Goal: Task Accomplishment & Management: Use online tool/utility

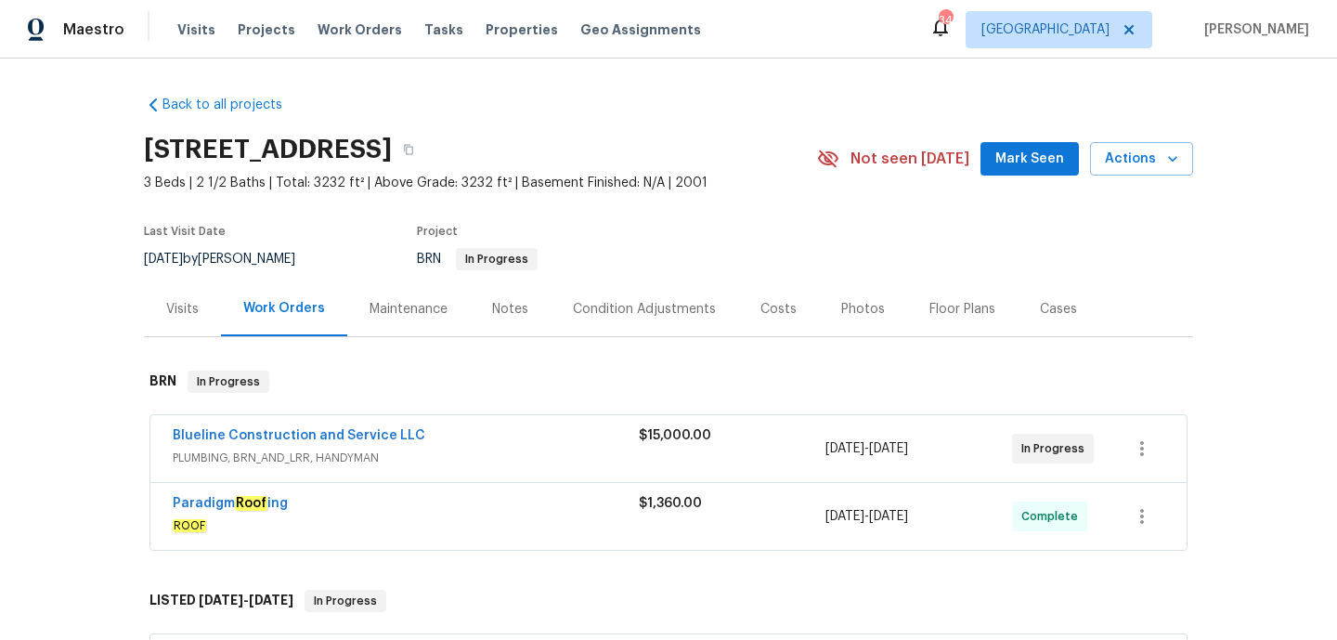
click at [535, 449] on span "PLUMBING, BRN_AND_LRR, HANDYMAN" at bounding box center [406, 458] width 466 height 19
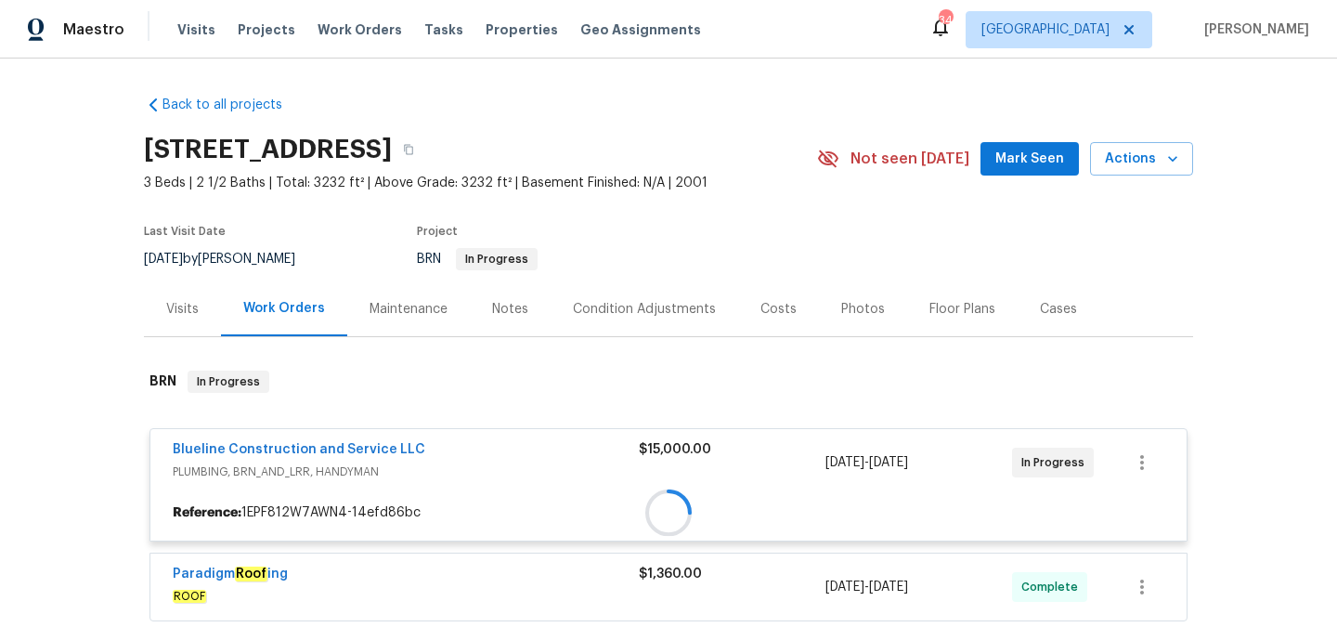
scroll to position [152, 0]
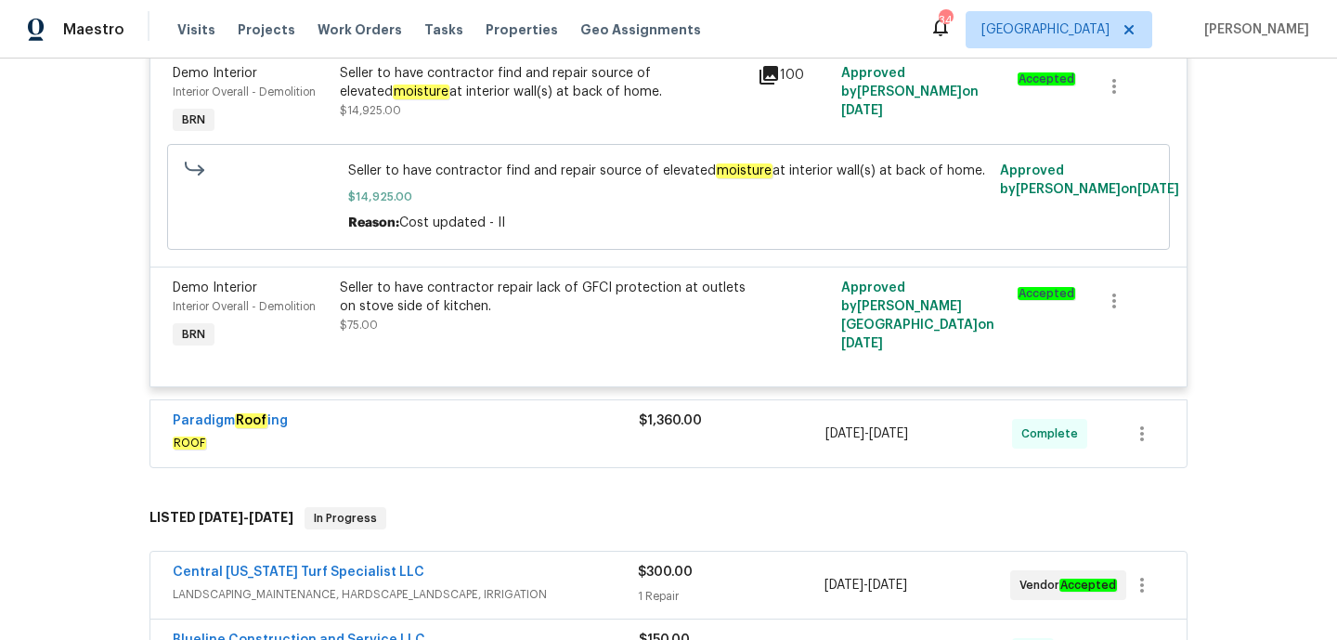
click at [549, 437] on span "ROOF" at bounding box center [406, 443] width 466 height 19
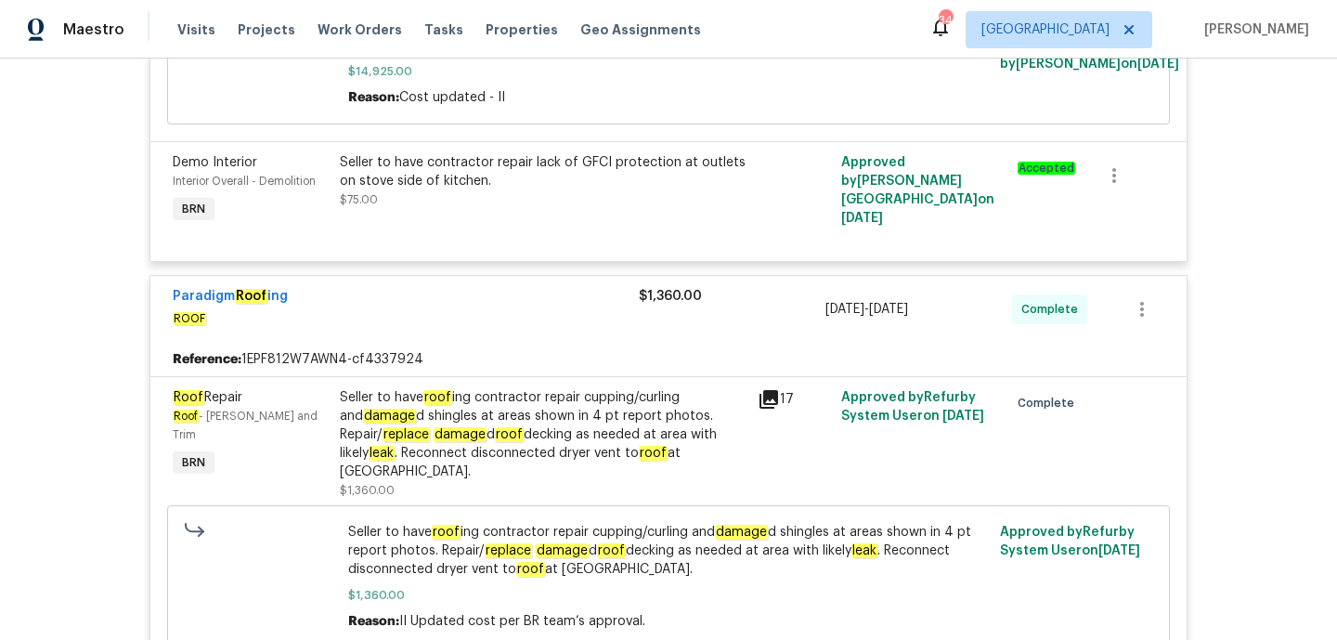
scroll to position [877, 0]
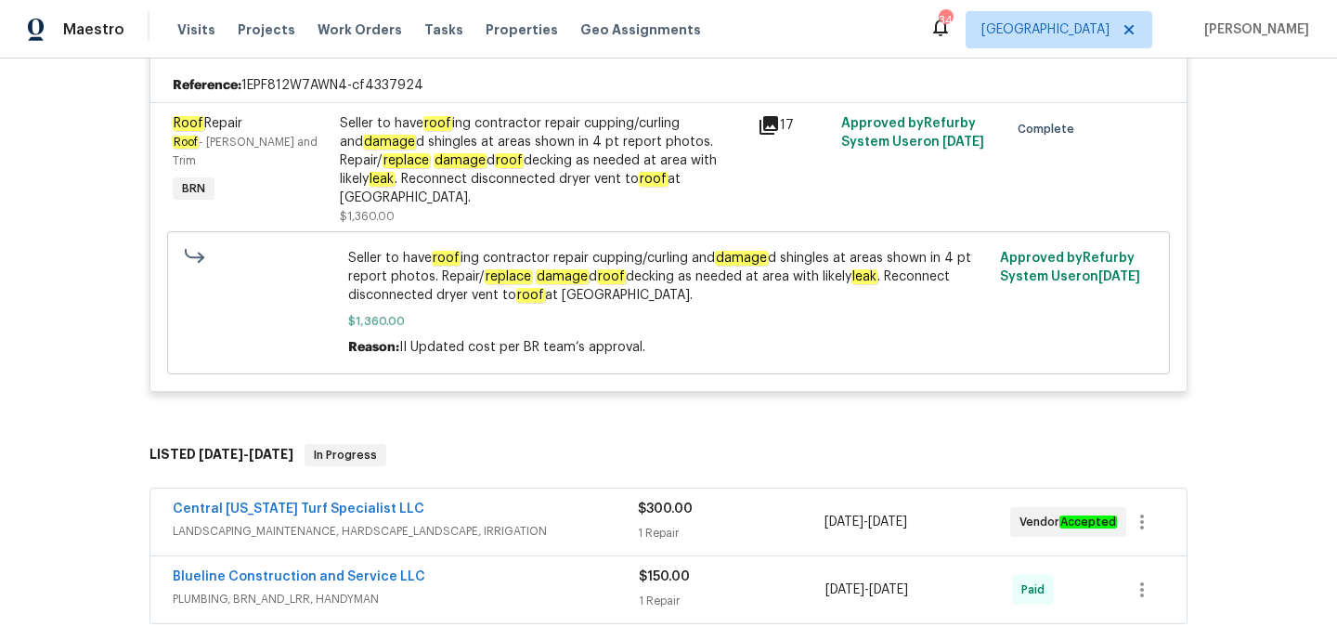
click at [543, 488] on div "Central Florida Turf Specialist LLC LANDSCAPING_MAINTENANCE, HARDSCAPE_LANDSCAP…" at bounding box center [669, 522] width 1038 height 69
click at [552, 500] on div "Central Florida Turf Specialist LLC" at bounding box center [405, 511] width 465 height 22
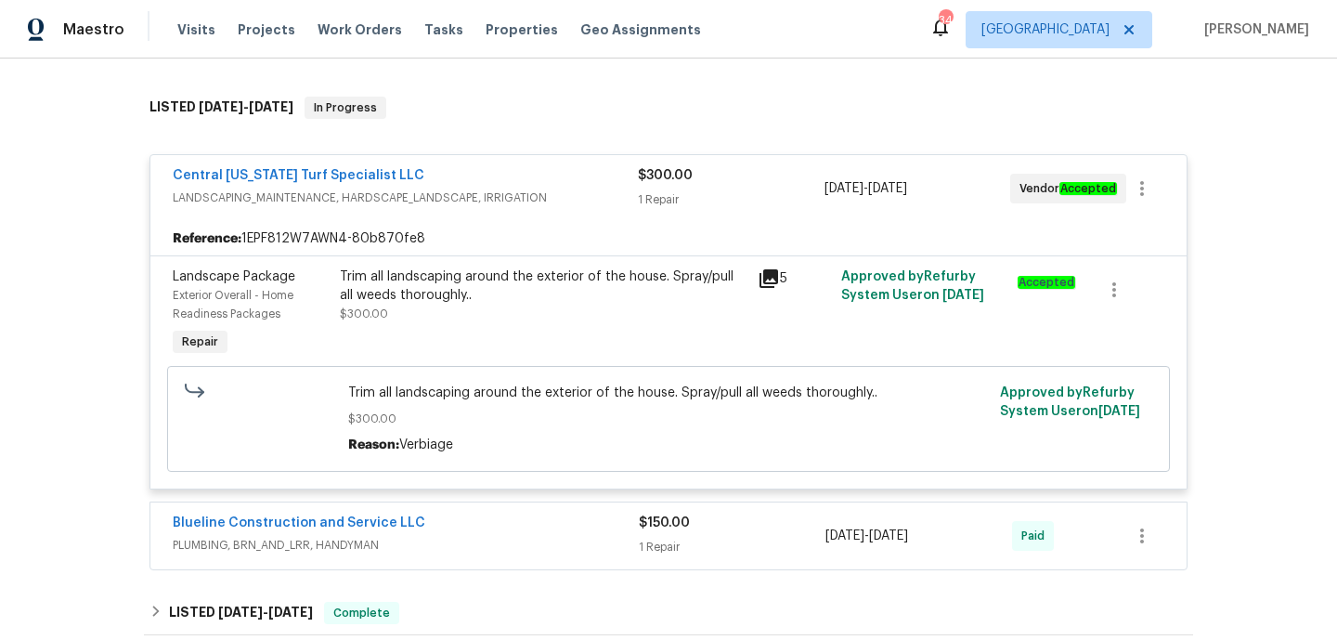
scroll to position [1388, 0]
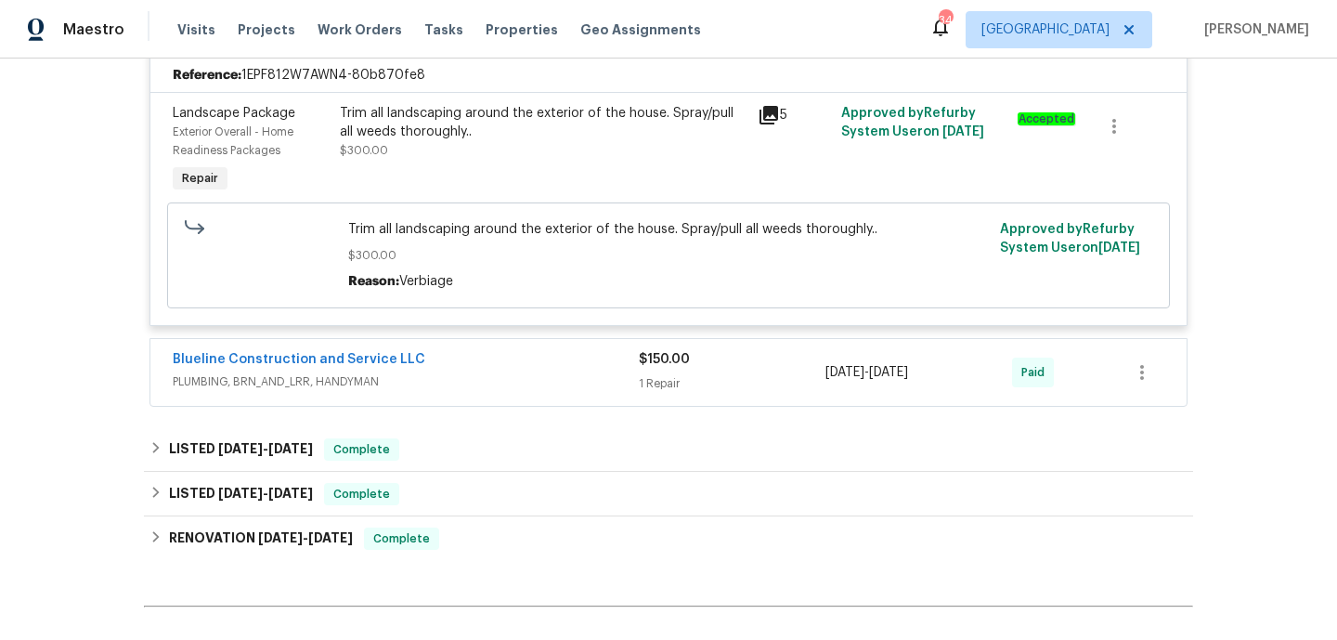
click at [554, 350] on div "Blueline Construction and Service LLC" at bounding box center [406, 361] width 466 height 22
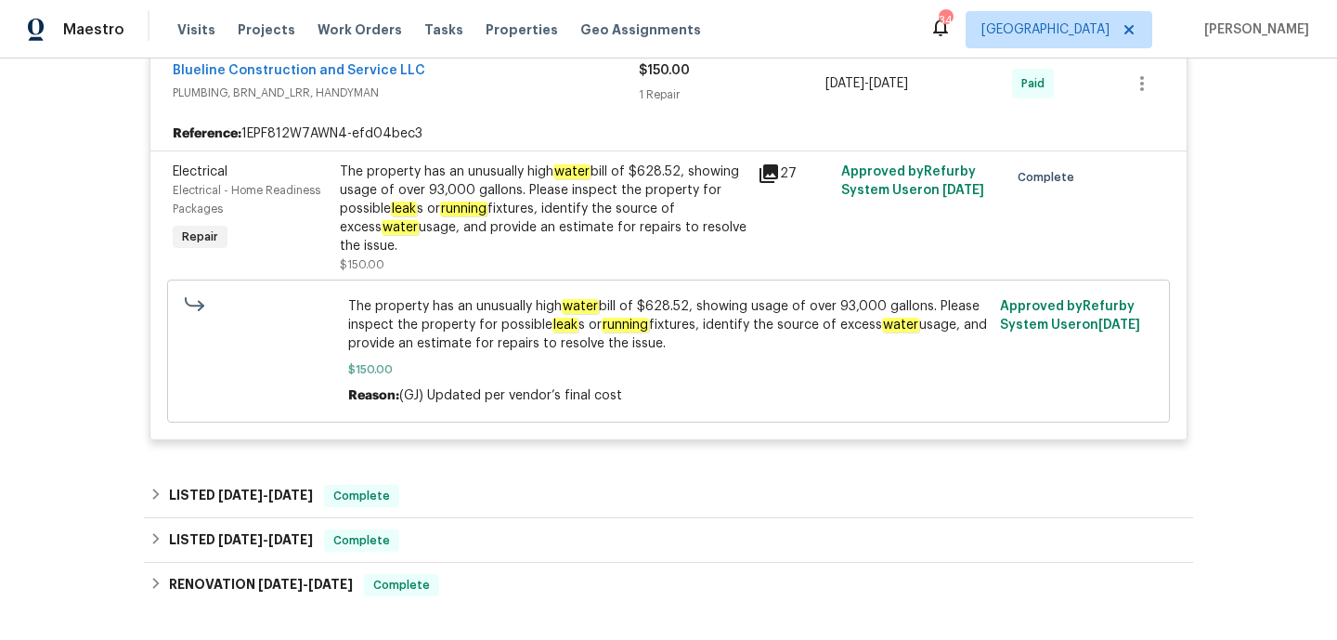
scroll to position [1616, 0]
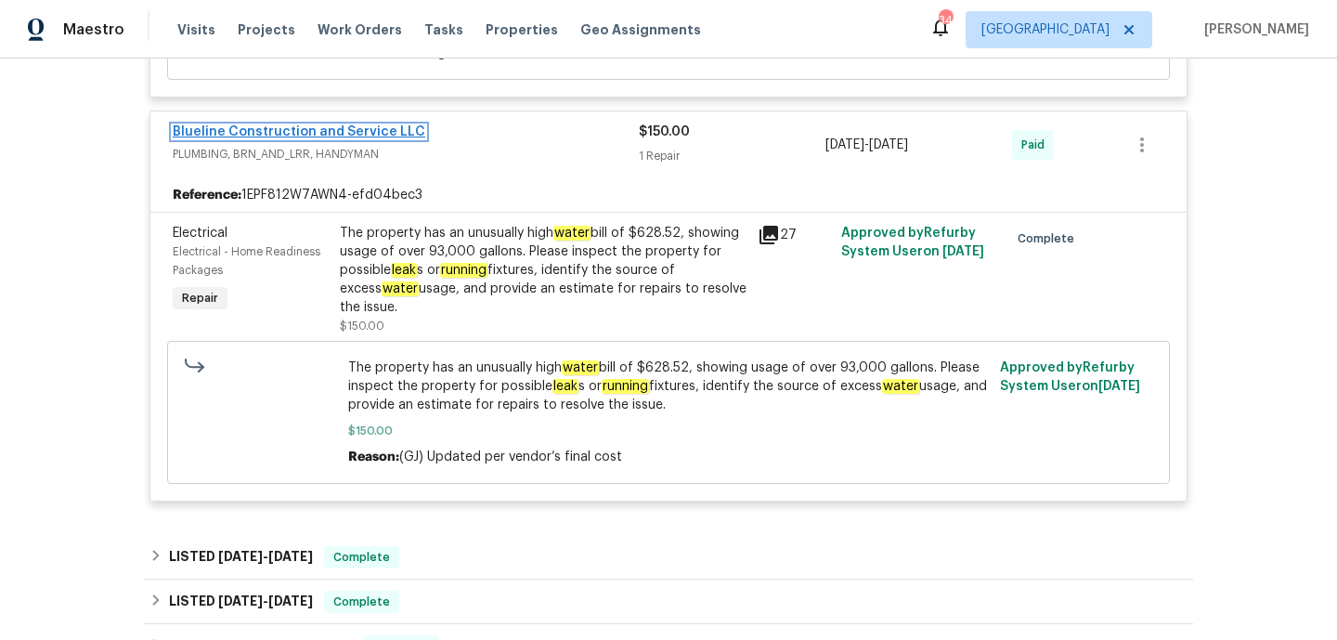
click at [367, 125] on link "Blueline Construction and Service LLC" at bounding box center [299, 131] width 253 height 13
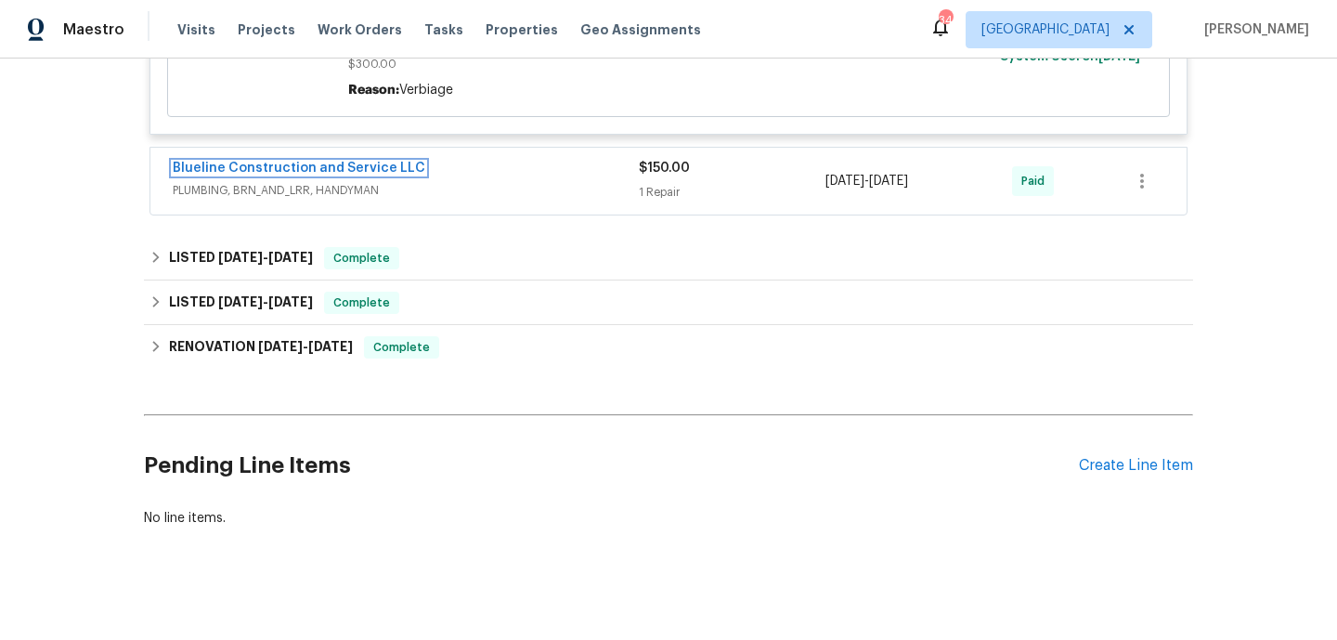
scroll to position [1578, 0]
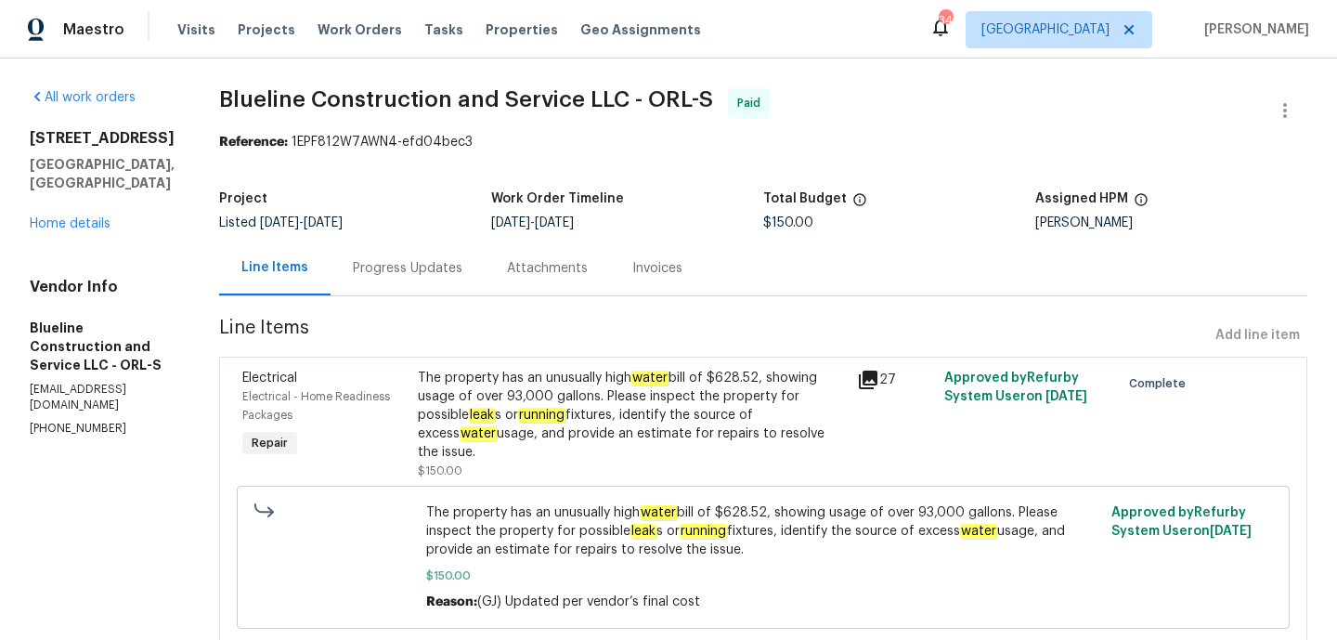
click at [389, 268] on div "Progress Updates" at bounding box center [408, 268] width 110 height 19
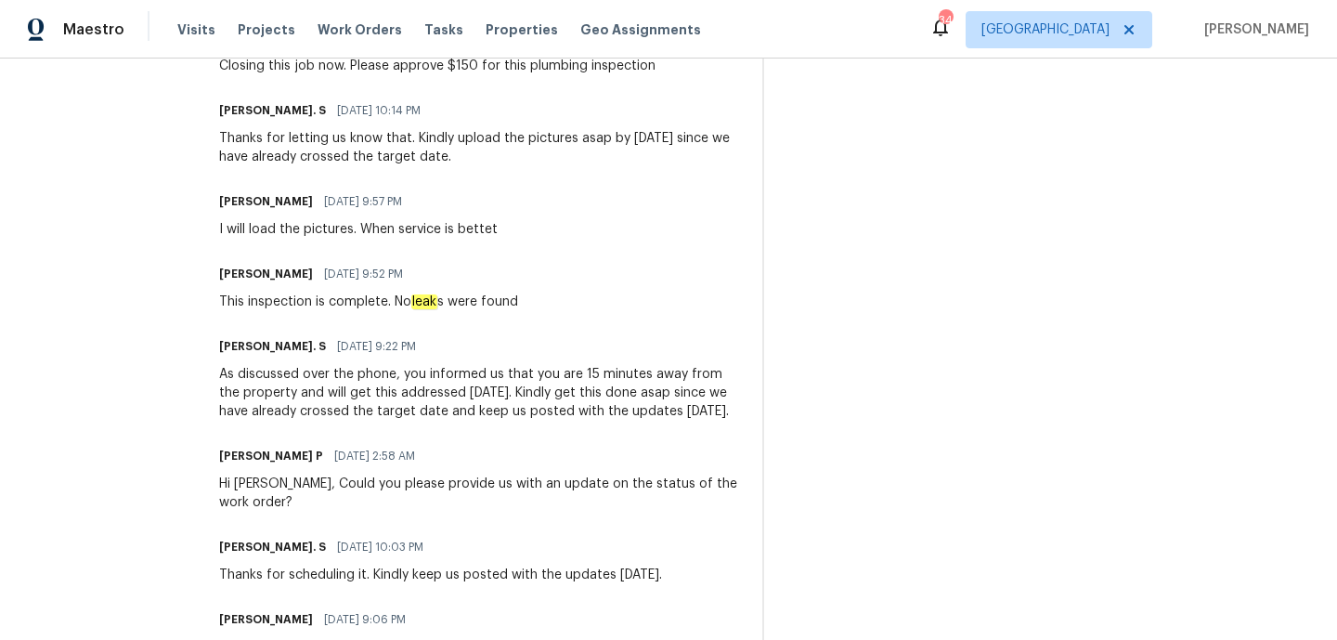
scroll to position [728, 0]
drag, startPoint x: 426, startPoint y: 303, endPoint x: 560, endPoint y: 303, distance: 133.7
click at [560, 303] on div "Chris Brown 08/27/2025 9:52 PM This inspection is complete. No leak s were found" at bounding box center [479, 284] width 521 height 50
copy div "No leak s were found"
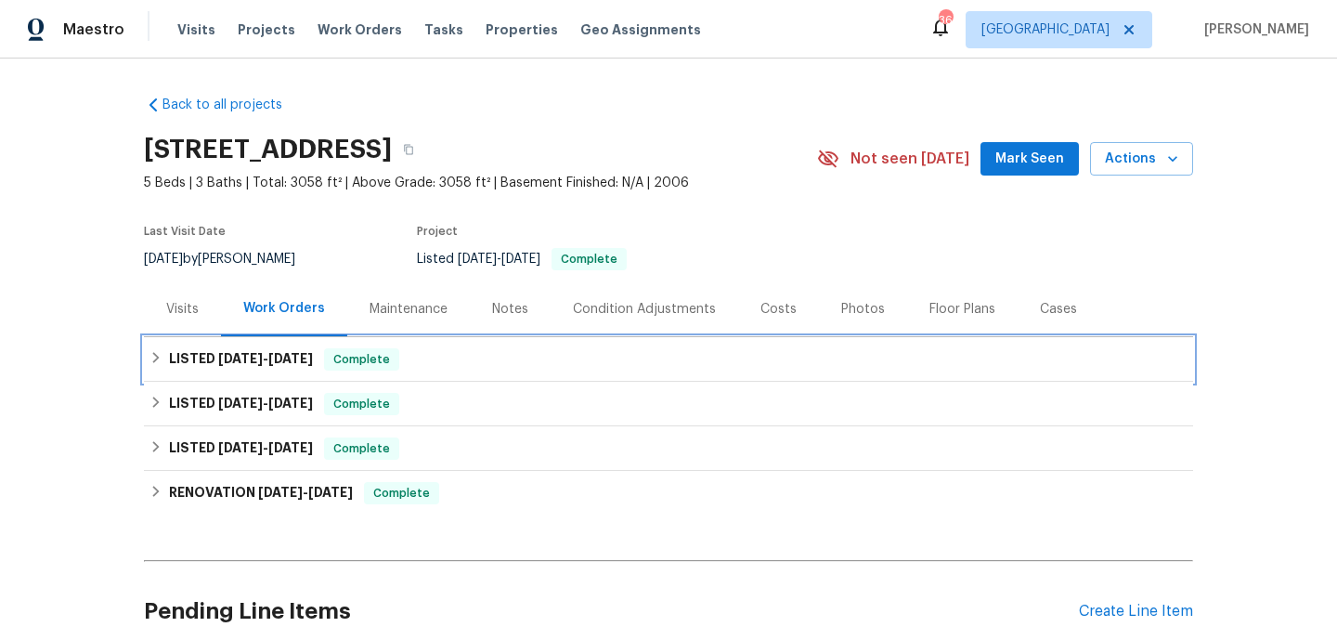
click at [638, 356] on div "LISTED 8/4/25 - 8/6/25 Complete" at bounding box center [669, 359] width 1038 height 22
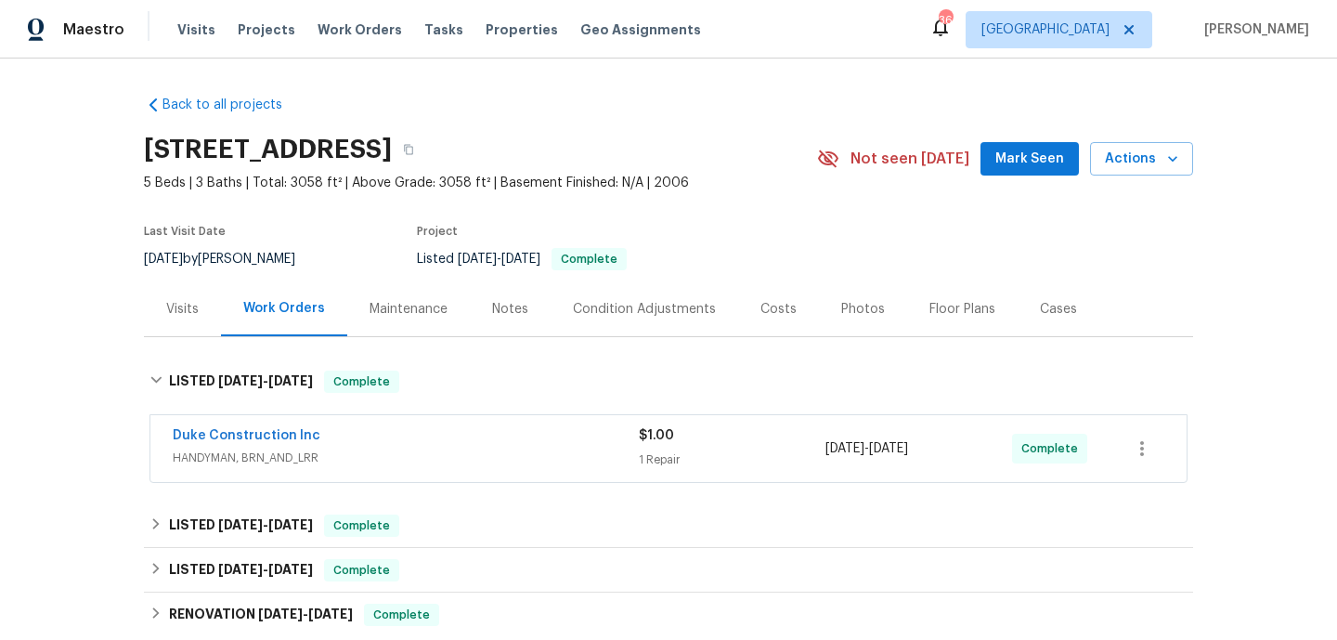
click at [638, 451] on span "HANDYMAN, BRN_AND_LRR" at bounding box center [406, 458] width 466 height 19
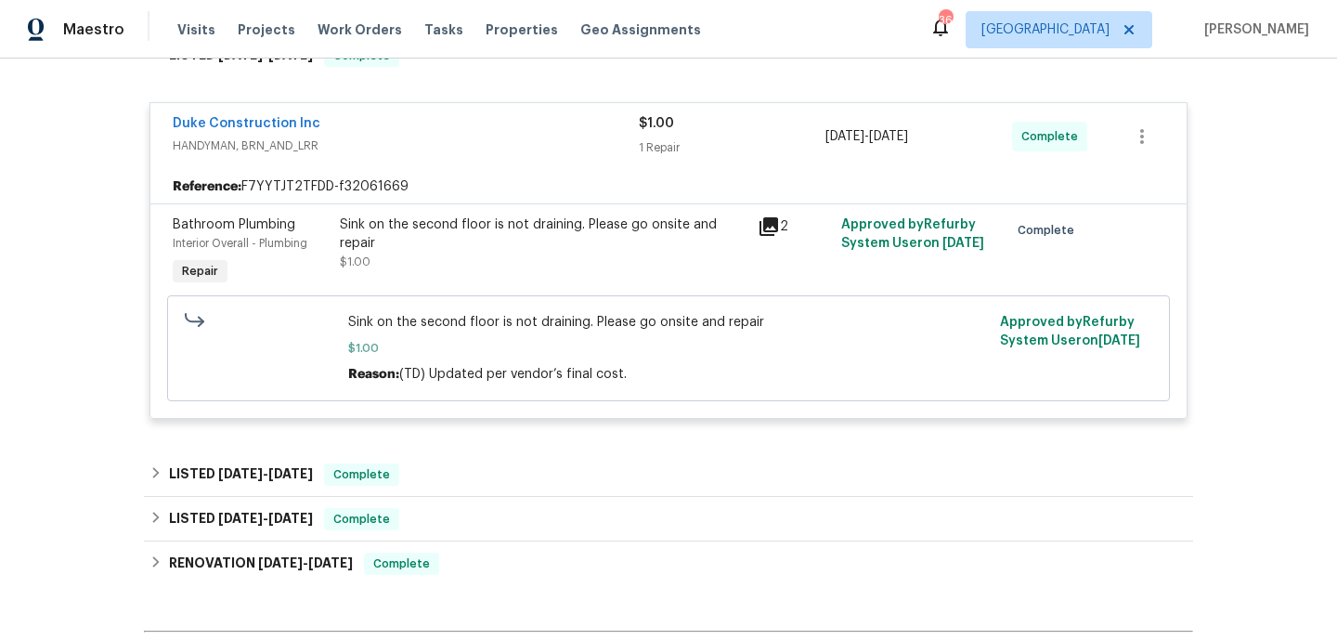
scroll to position [342, 0]
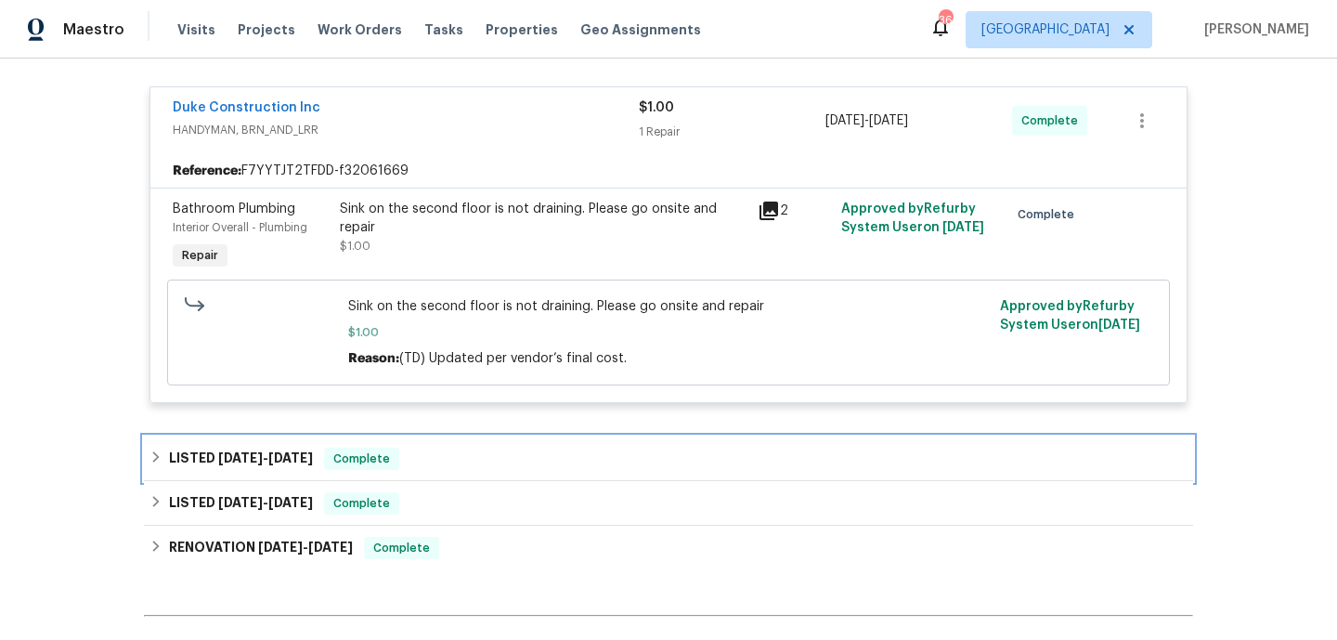
click at [635, 451] on div "LISTED 7/22/25 - 7/29/25 Complete" at bounding box center [669, 459] width 1038 height 22
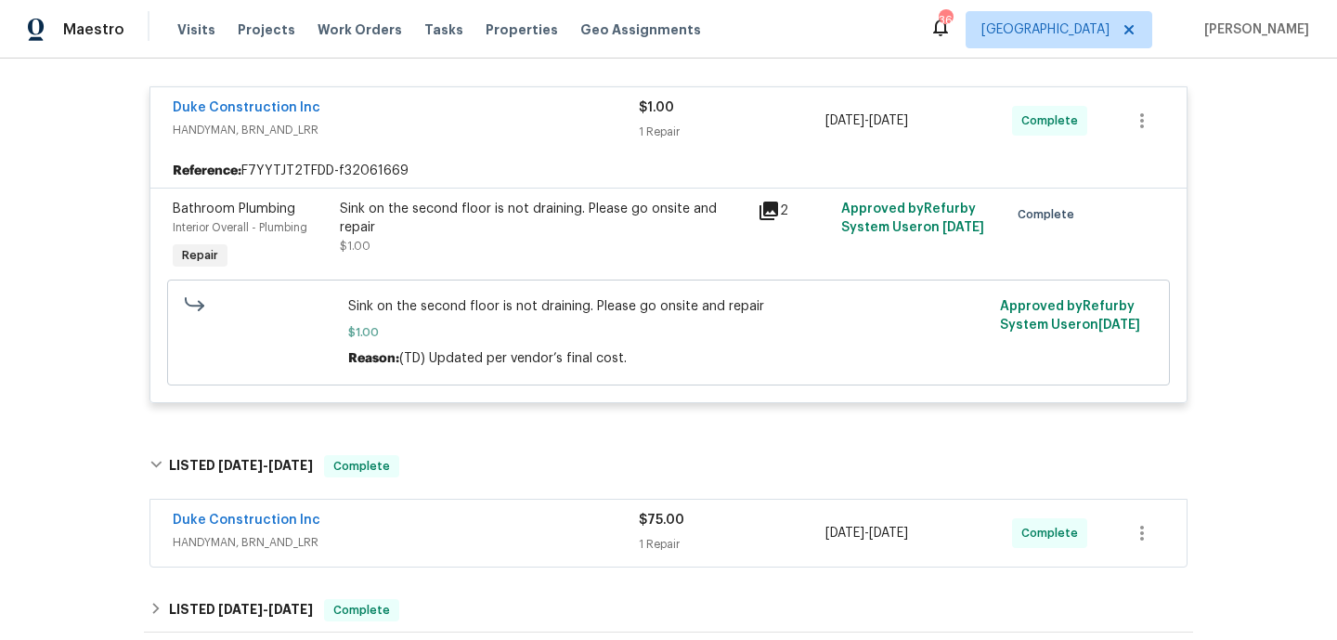
click at [606, 509] on div "Duke Construction Inc HANDYMAN, BRN_AND_LRR $75.00 1 Repair 7/28/2025 - 7/29/20…" at bounding box center [668, 533] width 1037 height 67
click at [594, 538] on span "HANDYMAN, BRN_AND_LRR" at bounding box center [406, 542] width 466 height 19
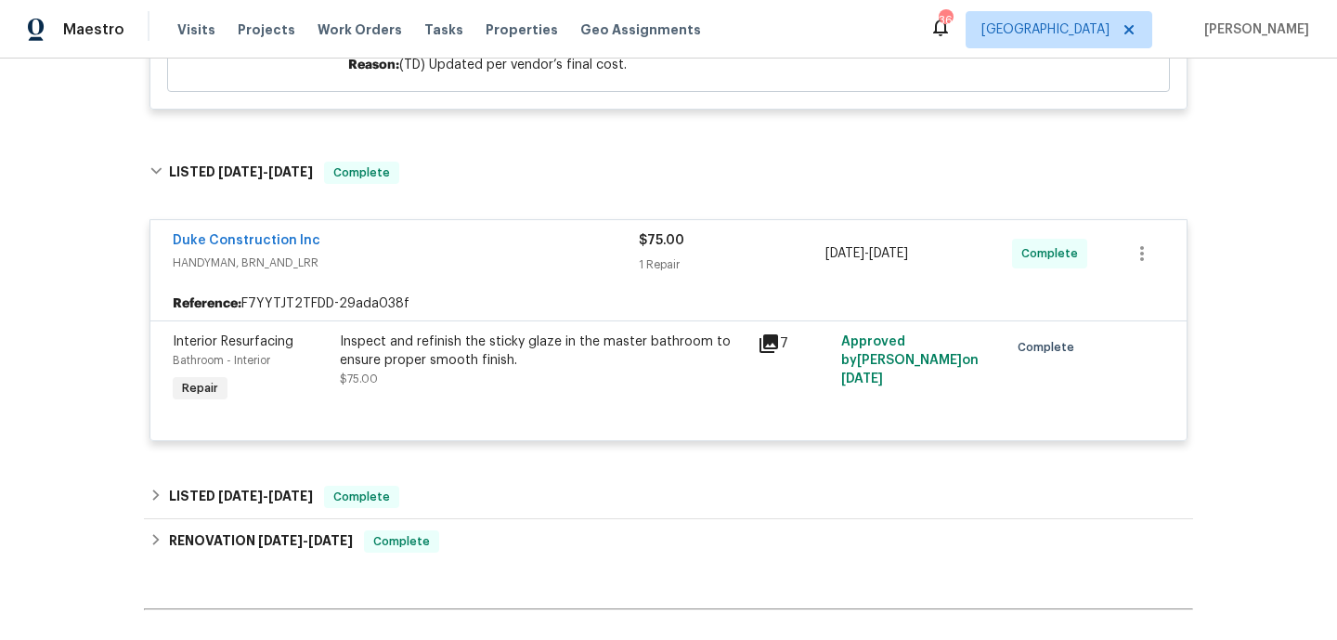
scroll to position [0, 0]
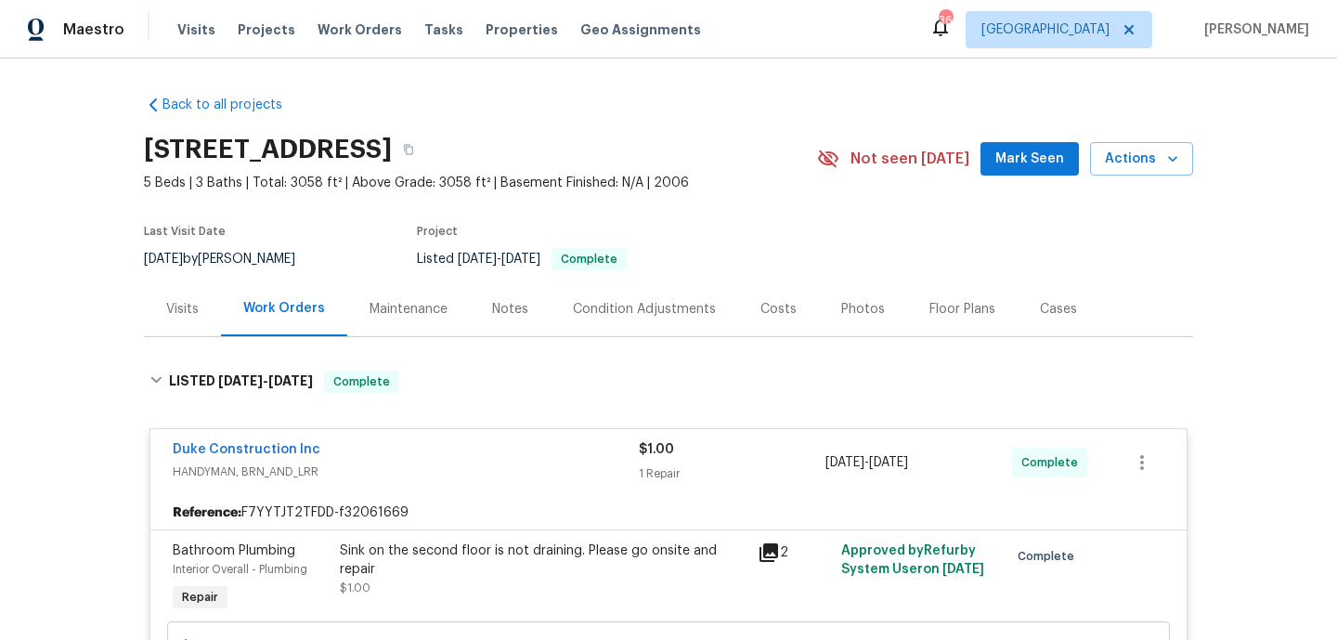
click at [186, 329] on div "Visits" at bounding box center [182, 308] width 77 height 55
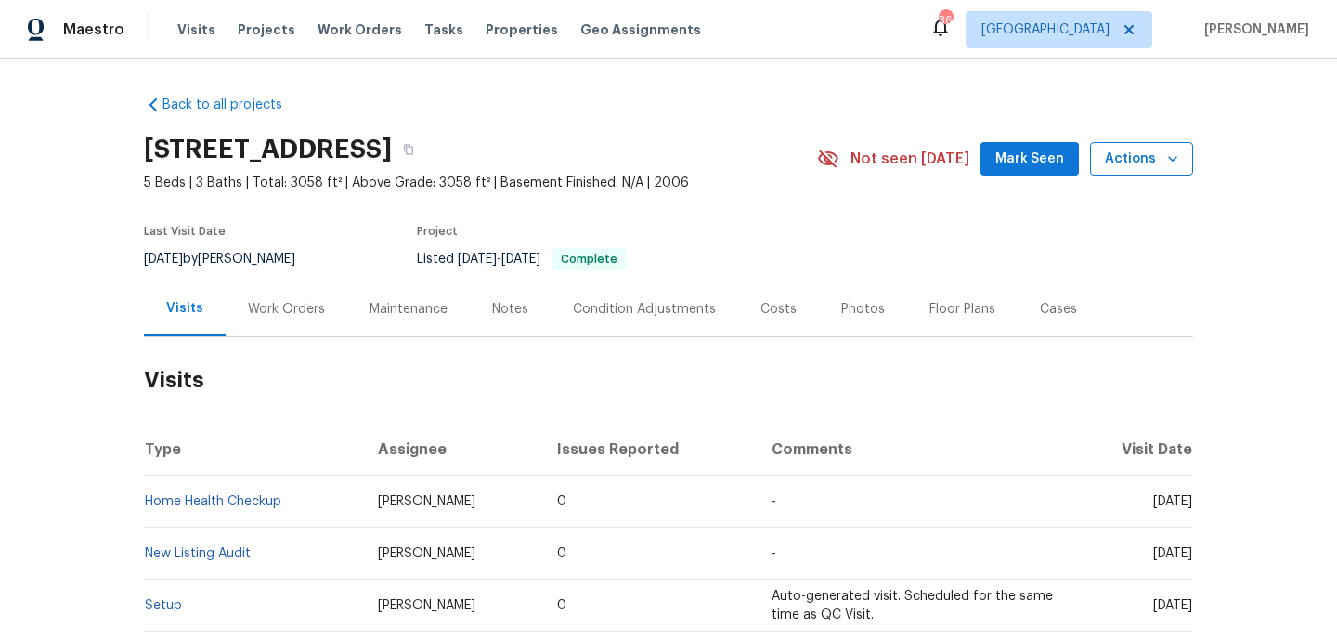
click at [1137, 150] on span "Actions" at bounding box center [1141, 159] width 73 height 23
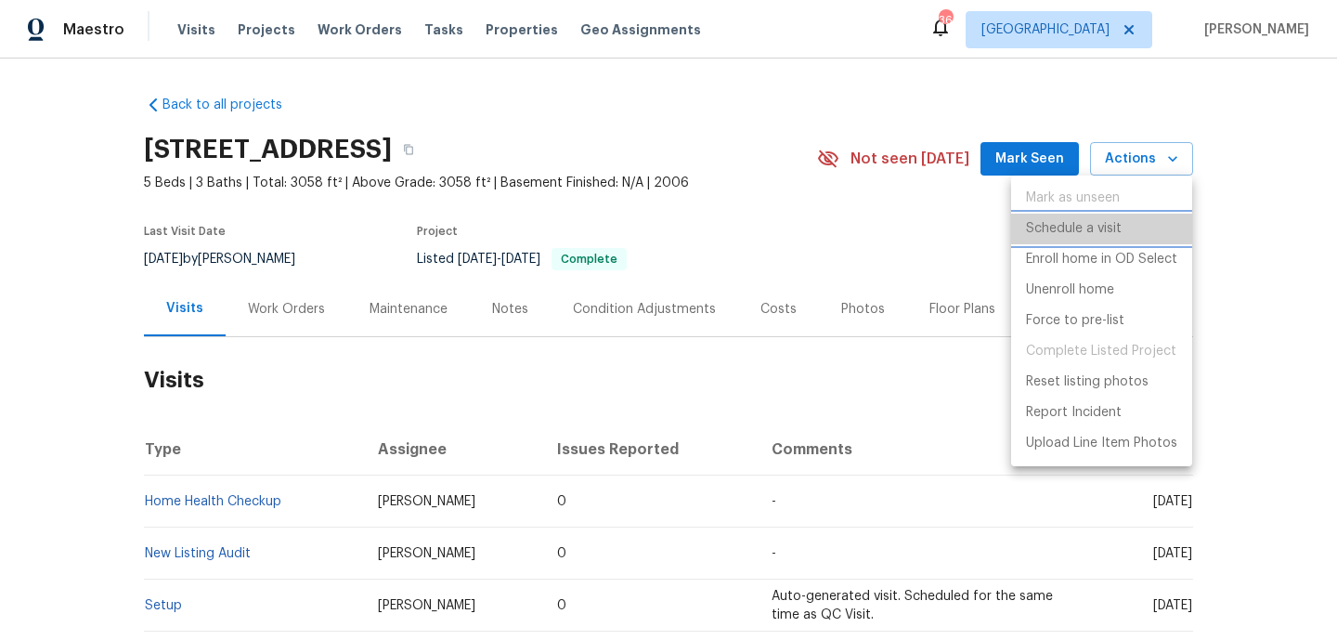
click at [1101, 236] on p "Schedule a visit" at bounding box center [1074, 229] width 96 height 20
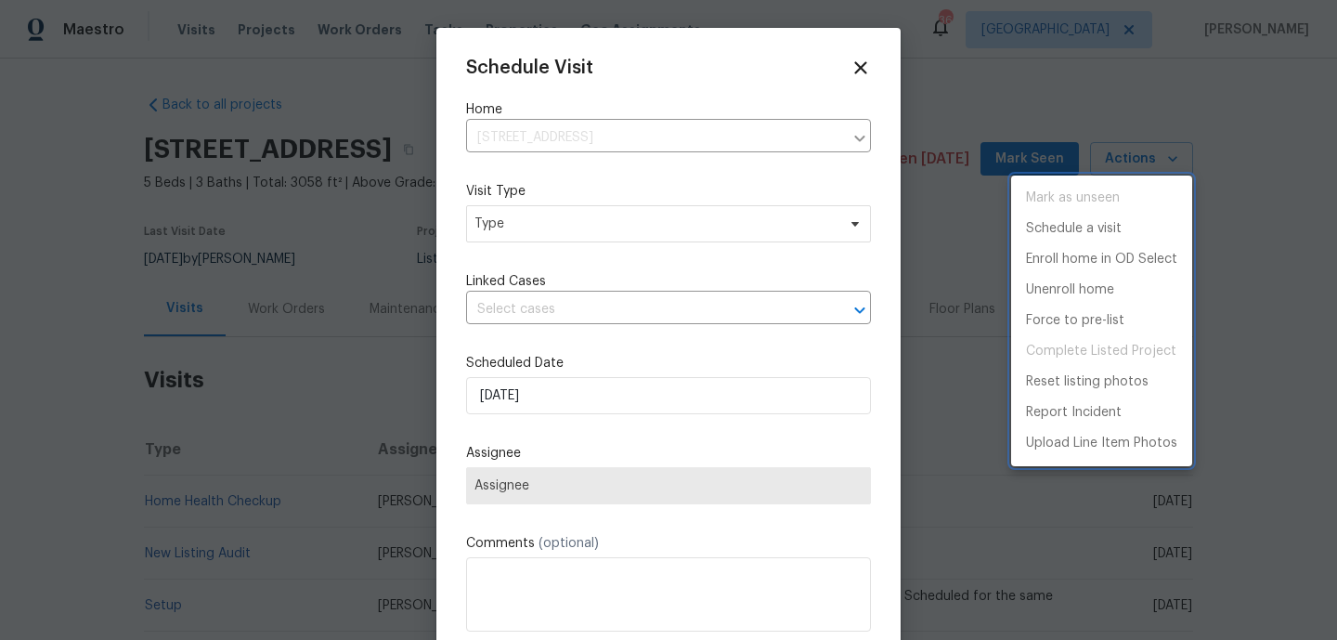
click at [575, 208] on div at bounding box center [668, 320] width 1337 height 640
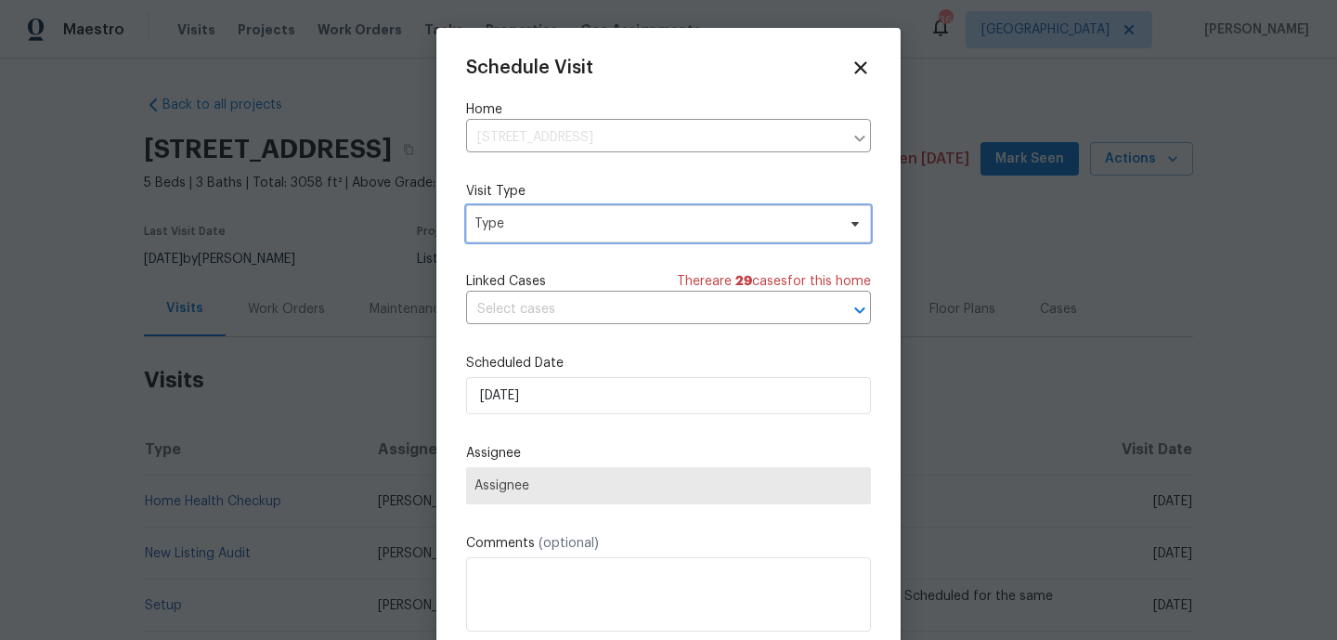
click at [557, 223] on span "Type" at bounding box center [655, 224] width 361 height 19
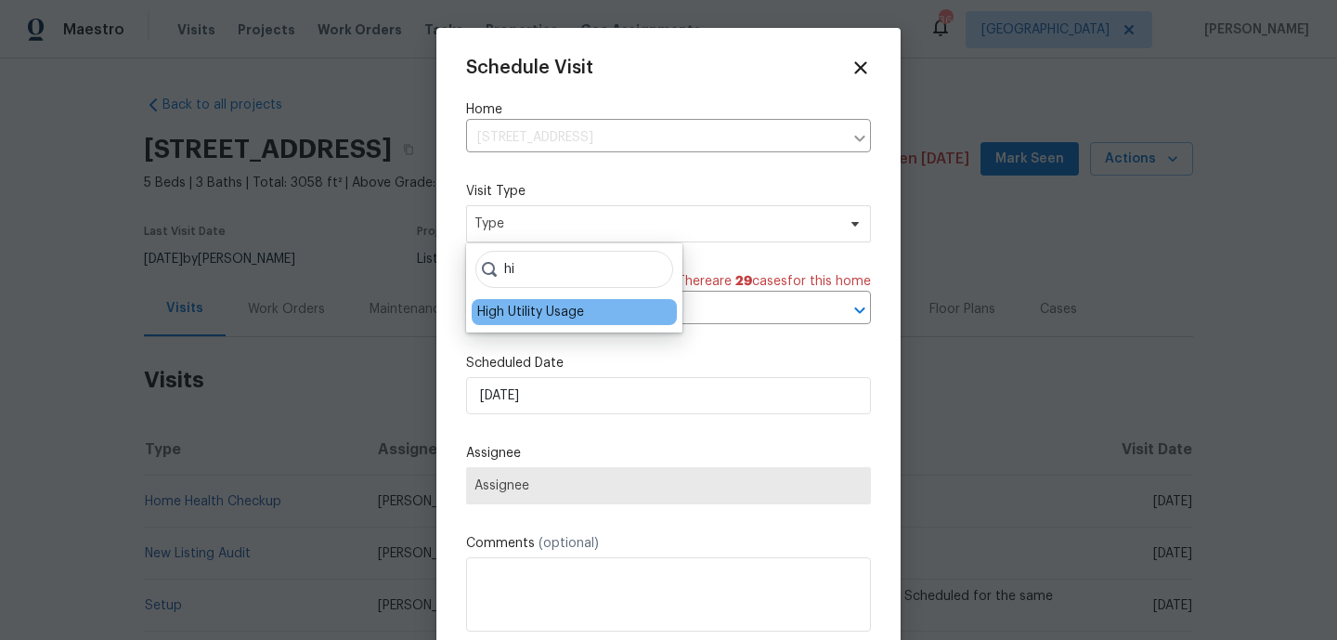
type input "hi"
click at [532, 320] on div "High Utility Usage" at bounding box center [530, 312] width 107 height 19
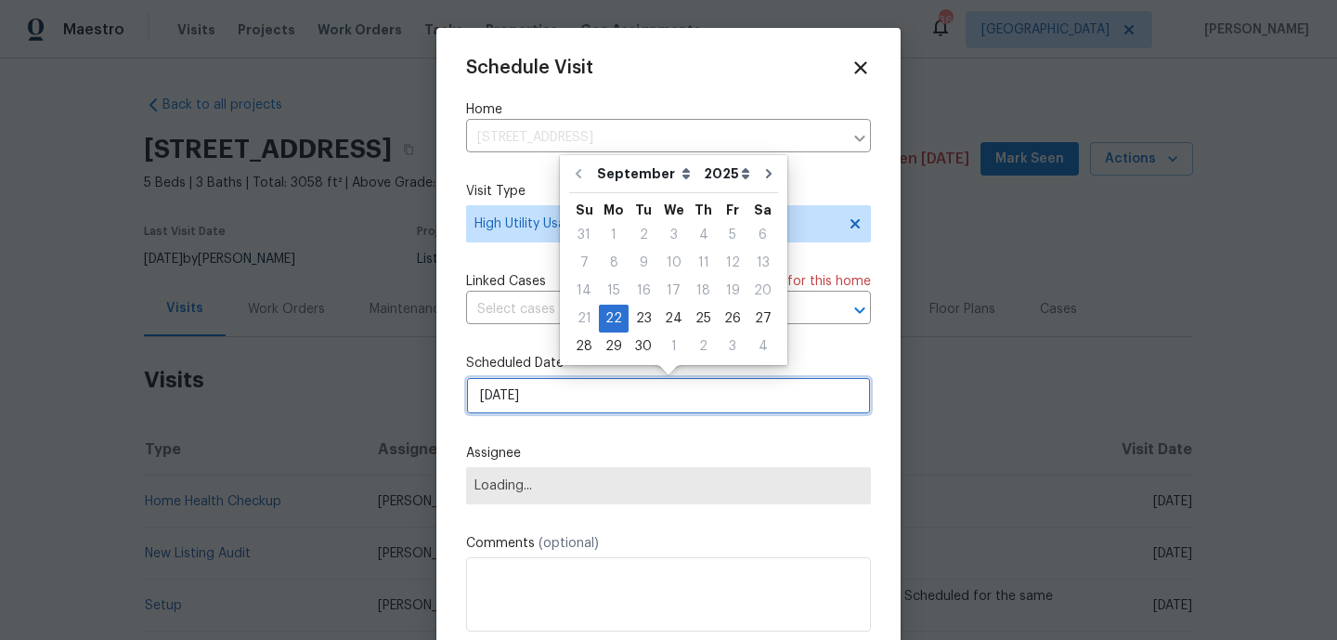
click at [541, 407] on input "22/09/2025" at bounding box center [668, 395] width 405 height 37
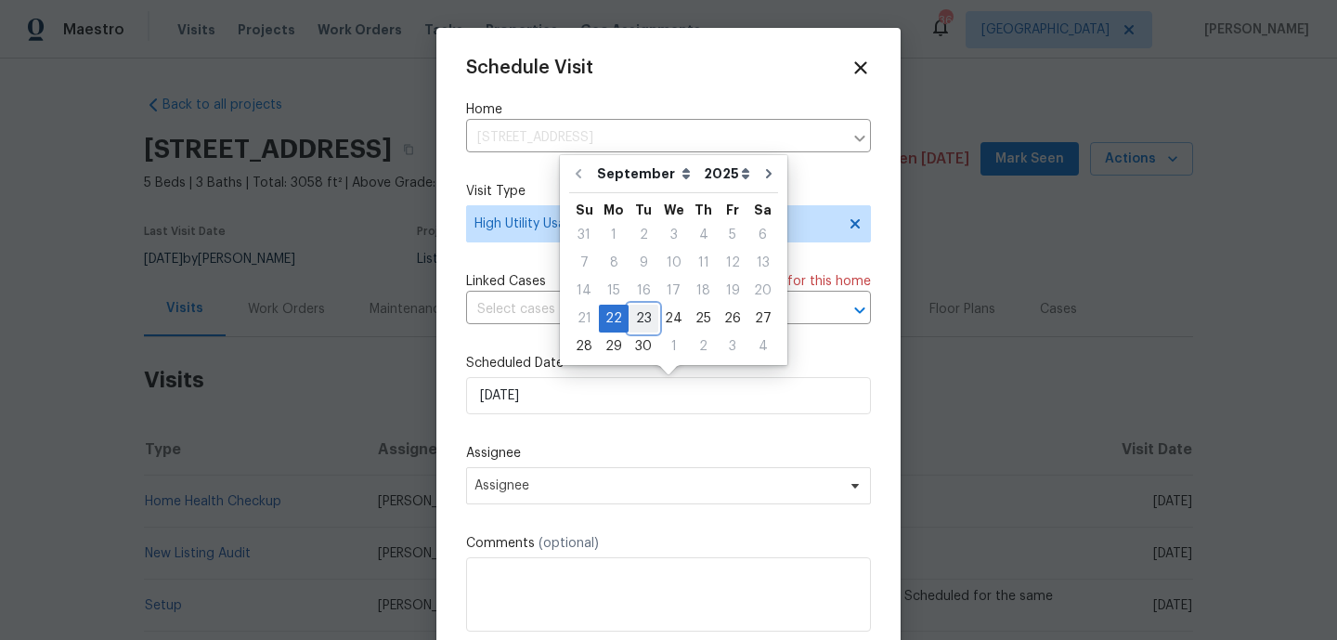
click at [638, 321] on div "23" at bounding box center [644, 319] width 30 height 26
type input "23/09/2025"
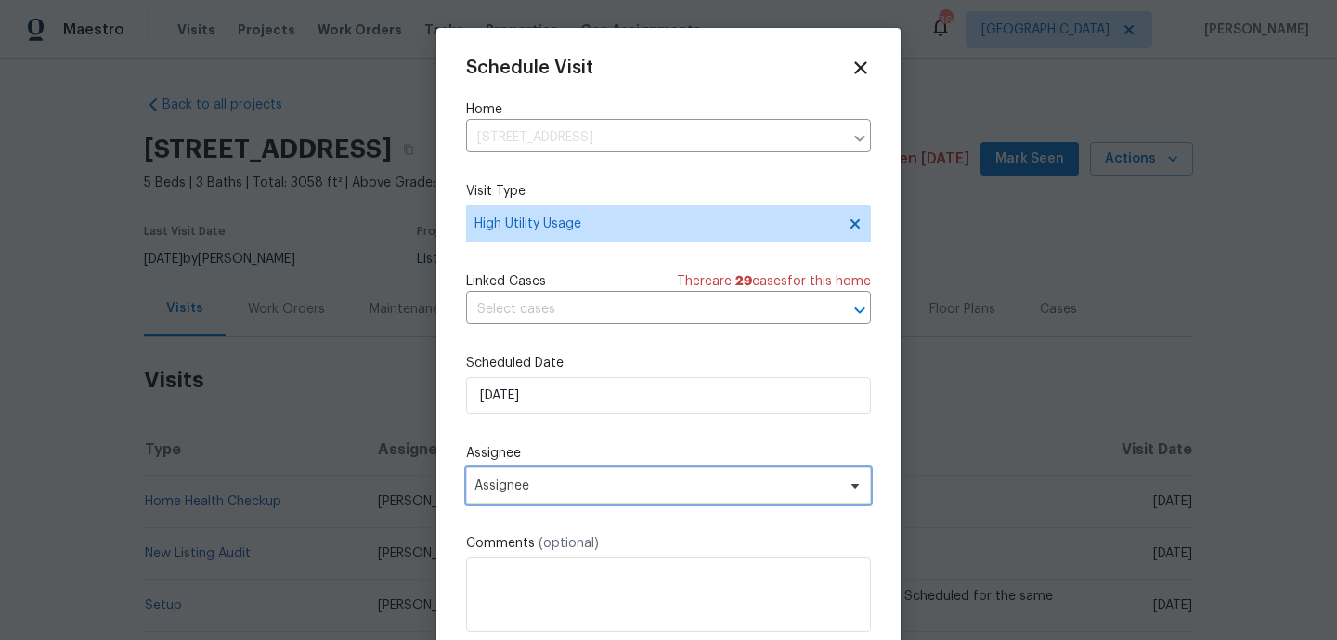
click at [570, 496] on span "Assignee" at bounding box center [668, 485] width 405 height 37
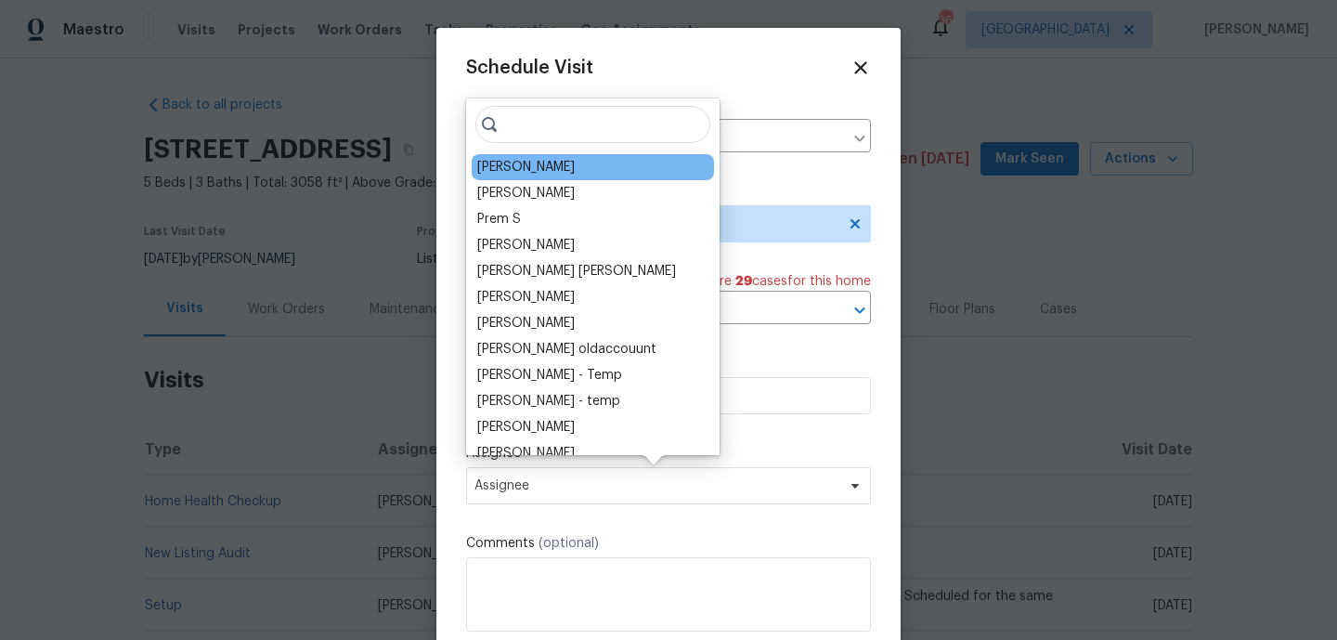
click at [507, 159] on div "Frank Santellanes" at bounding box center [526, 167] width 98 height 19
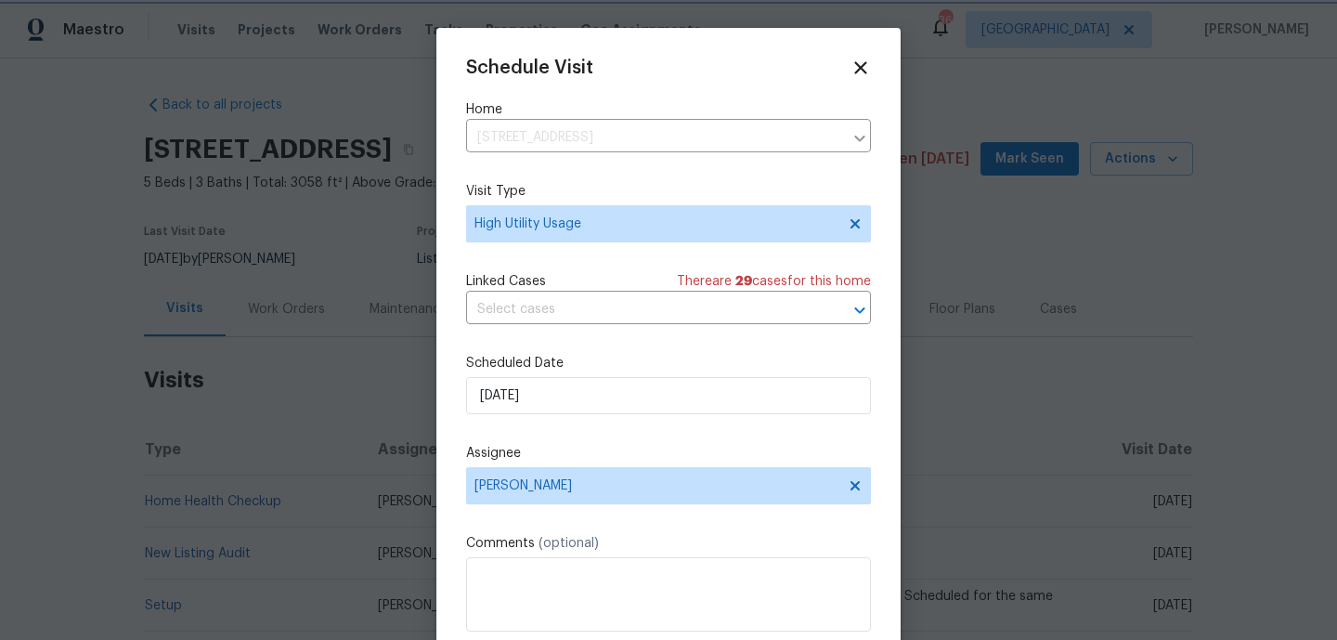
scroll to position [33, 0]
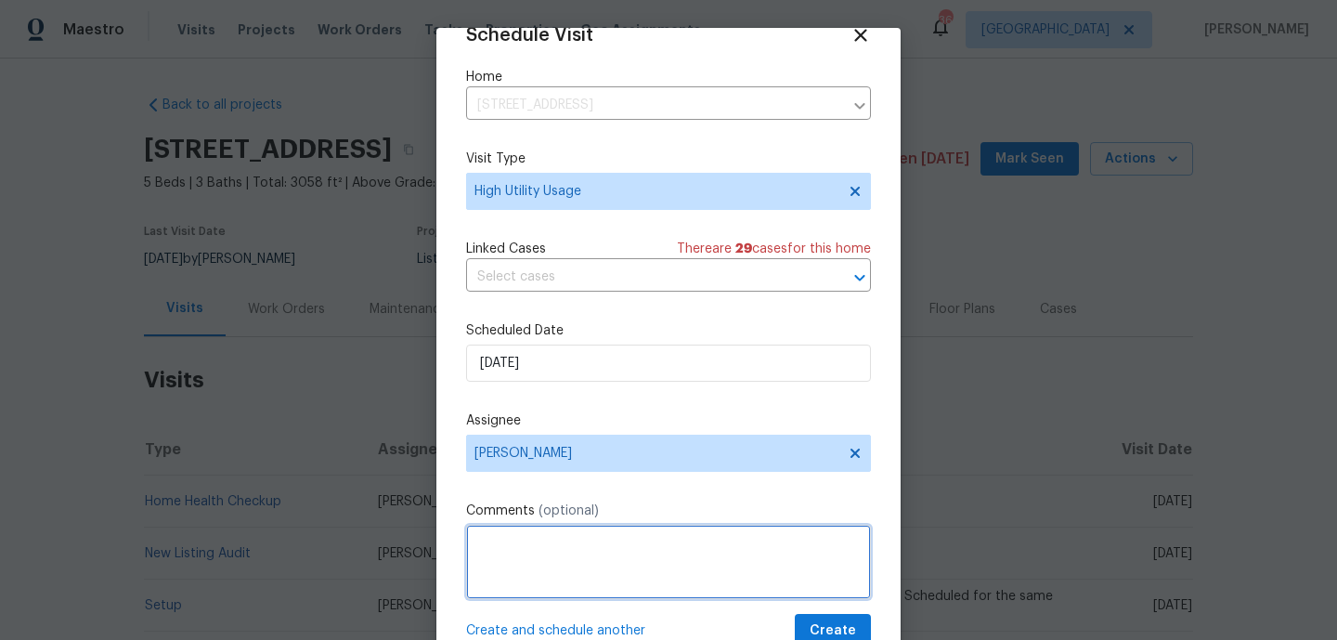
click at [570, 569] on textarea at bounding box center [668, 562] width 405 height 74
paste textarea "Hi team, we received a high usage Electric bill from a utility company for this…"
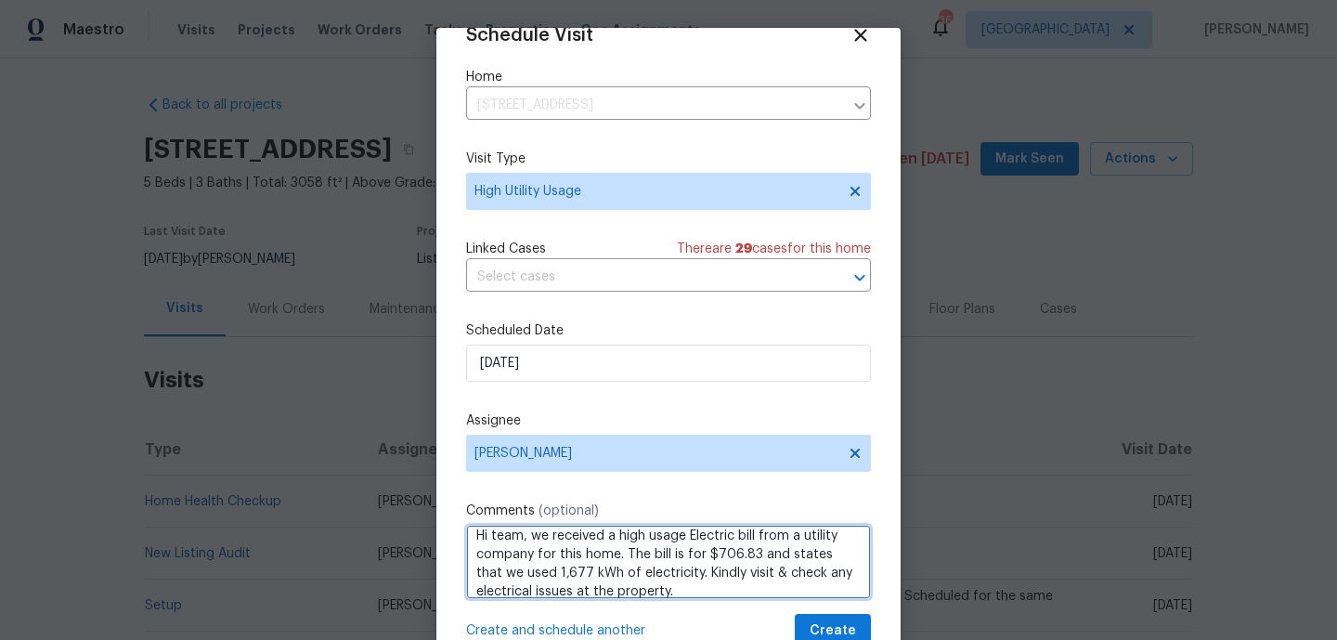
scroll to position [20, 0]
type textarea "Hi team, we received a high usage Electric bill from a utility company for this…"
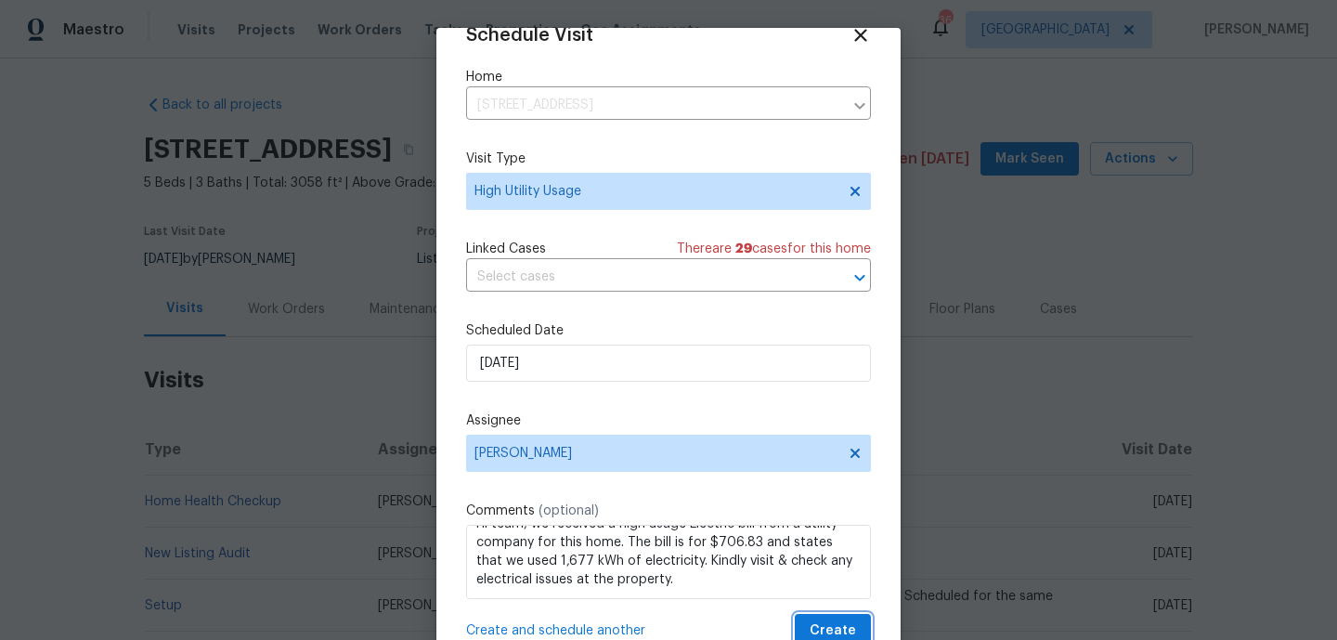
click at [826, 615] on button "Create" at bounding box center [833, 631] width 76 height 34
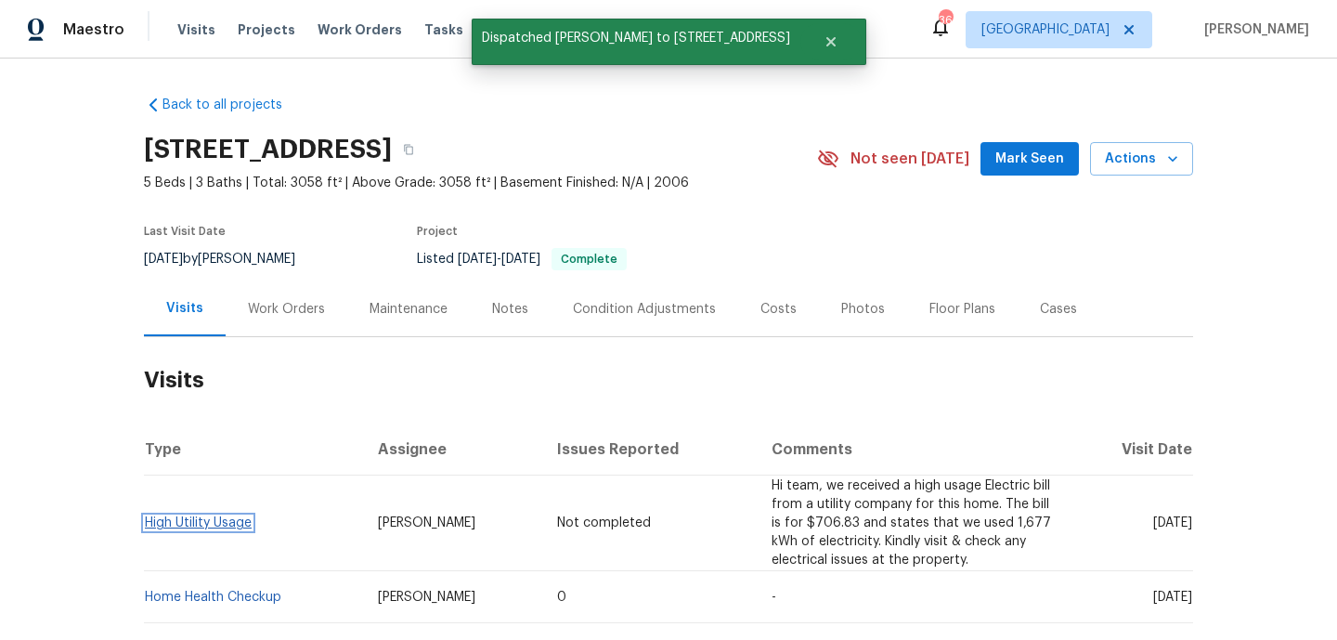
click at [209, 527] on link "High Utility Usage" at bounding box center [198, 522] width 107 height 13
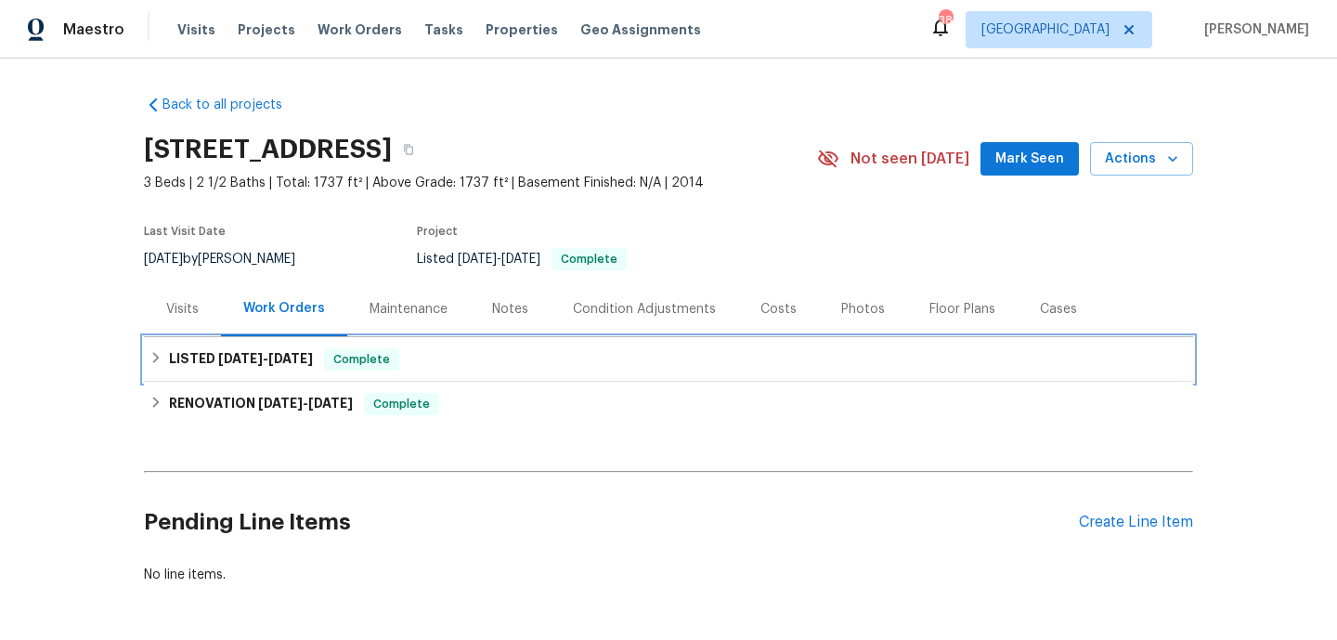
click at [435, 354] on div "LISTED 6/11/25 - 6/12/25 Complete" at bounding box center [669, 359] width 1038 height 22
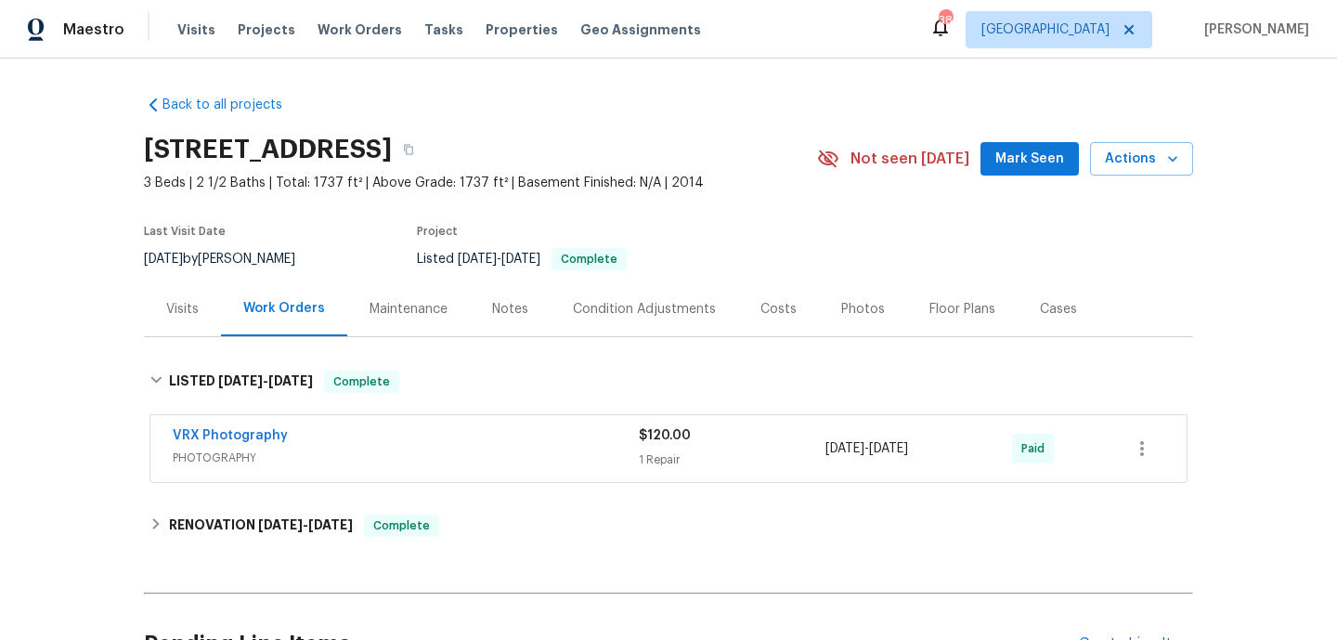
click at [466, 431] on div "VRX Photography" at bounding box center [406, 437] width 466 height 22
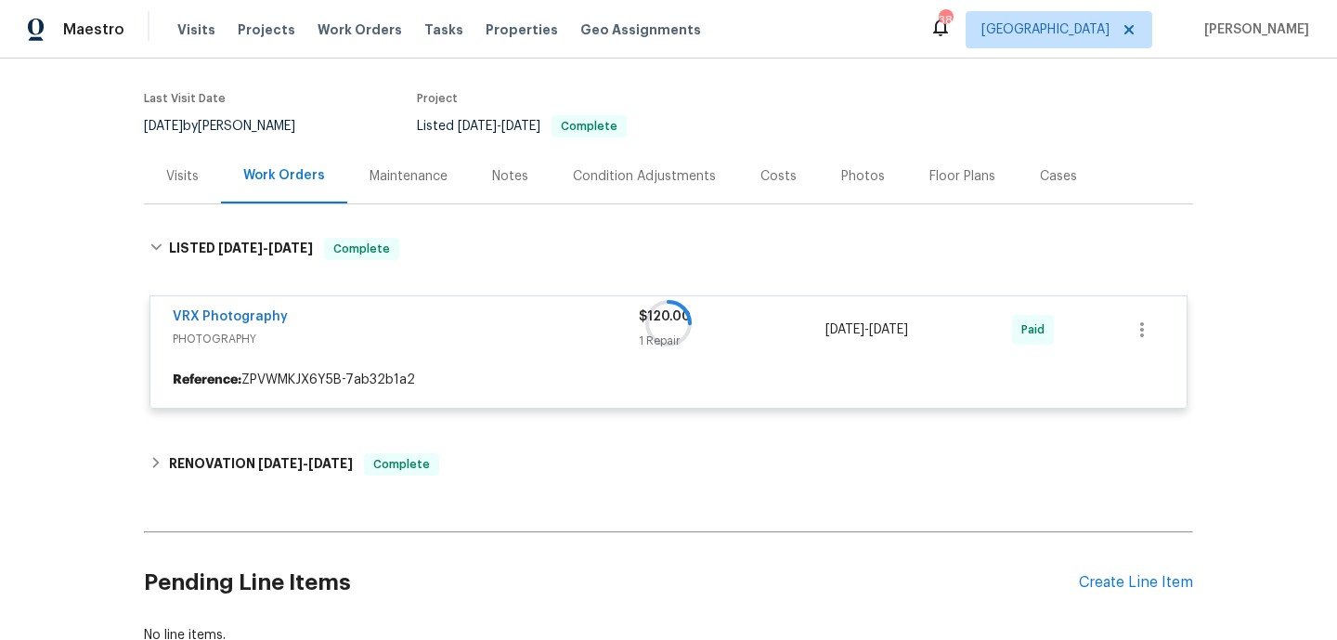
scroll to position [142, 0]
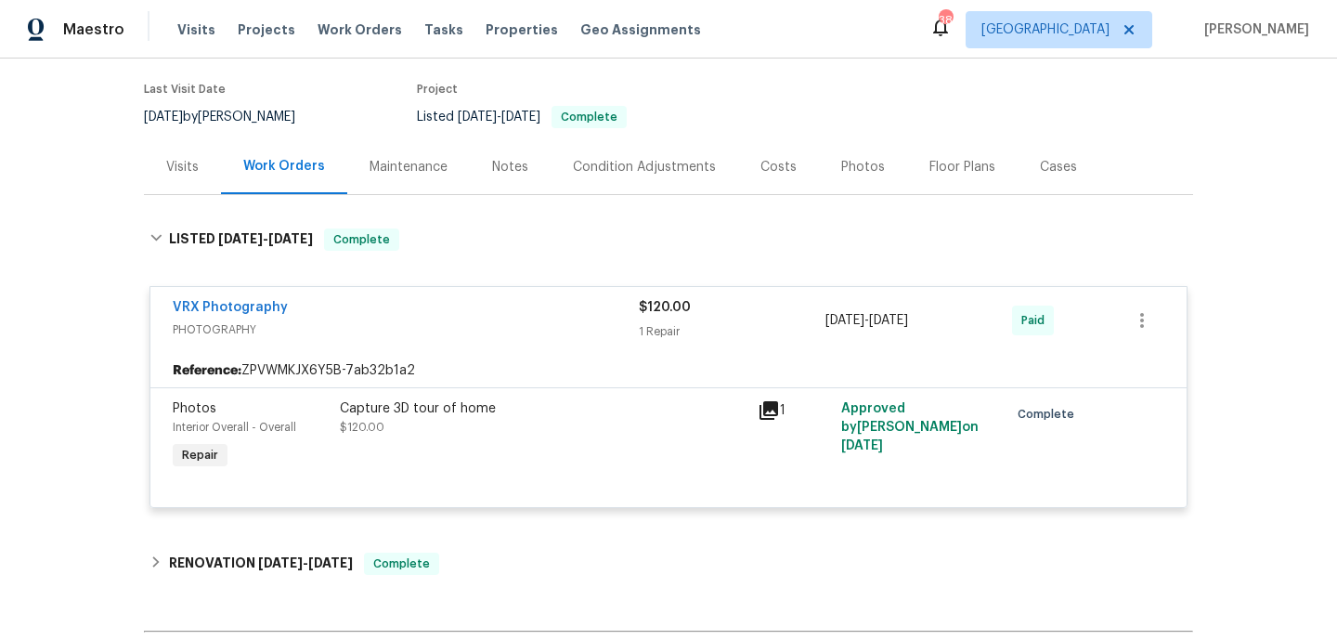
click at [201, 189] on div "Visits" at bounding box center [182, 166] width 77 height 55
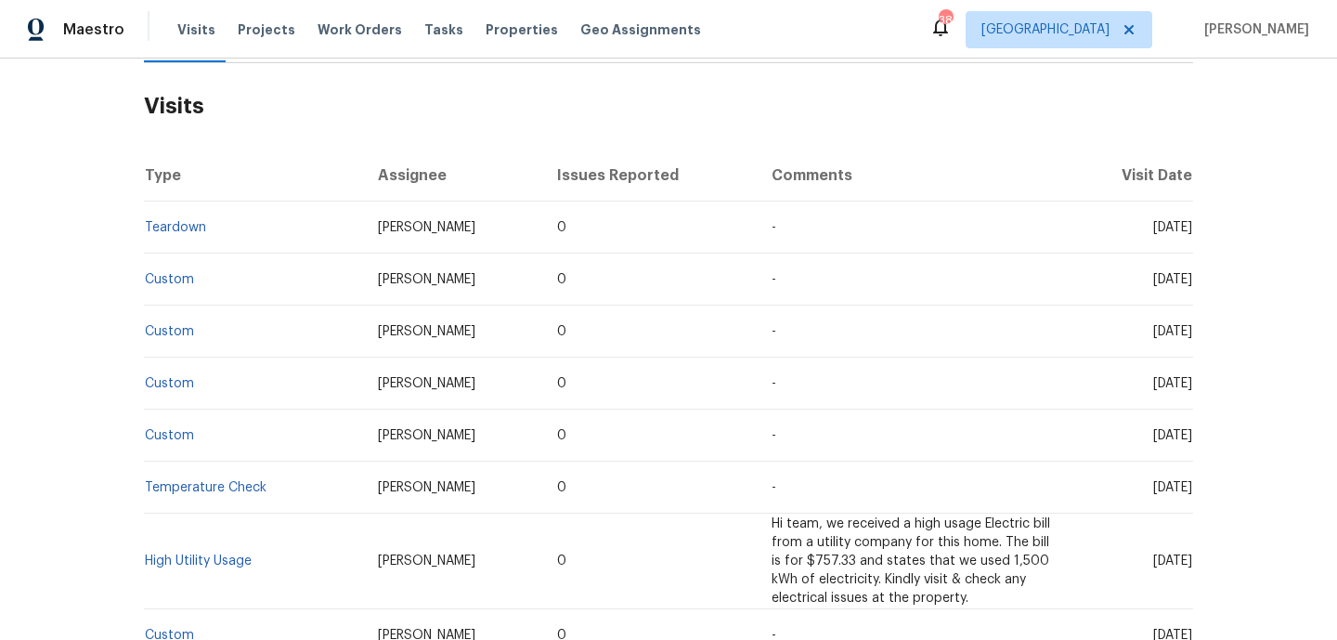
scroll to position [294, 0]
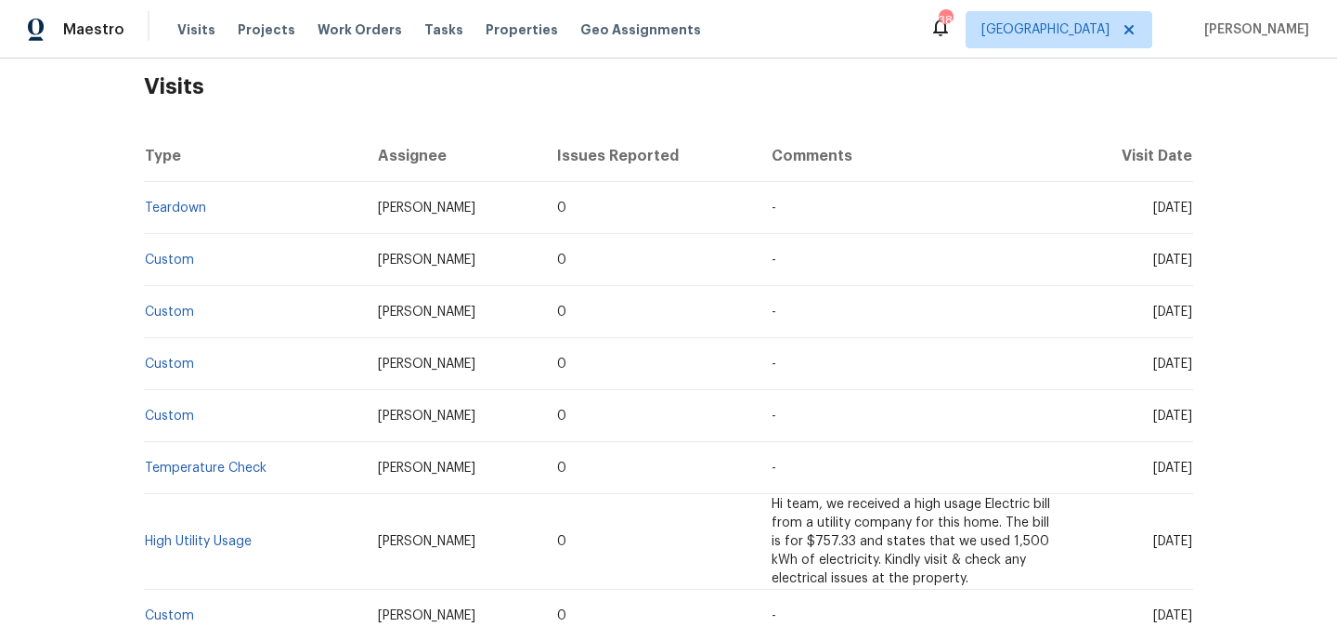
click at [226, 527] on td "High Utility Usage" at bounding box center [253, 542] width 219 height 96
click at [226, 541] on link "High Utility Usage" at bounding box center [198, 541] width 107 height 13
